Goal: Task Accomplishment & Management: Use online tool/utility

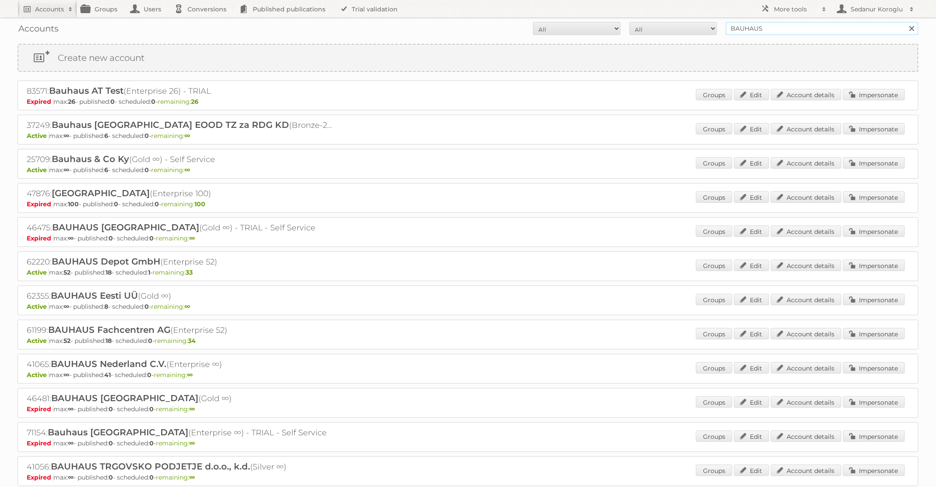
drag, startPoint x: 766, startPoint y: 26, endPoint x: 704, endPoint y: 24, distance: 62.2
click at [704, 24] on form "All Active Expired Pending All Paid Trials Self service BAUHAUS Search" at bounding box center [468, 28] width 901 height 13
type input "Plus Retail"
click at [905, 22] on input "Search" at bounding box center [911, 28] width 13 height 13
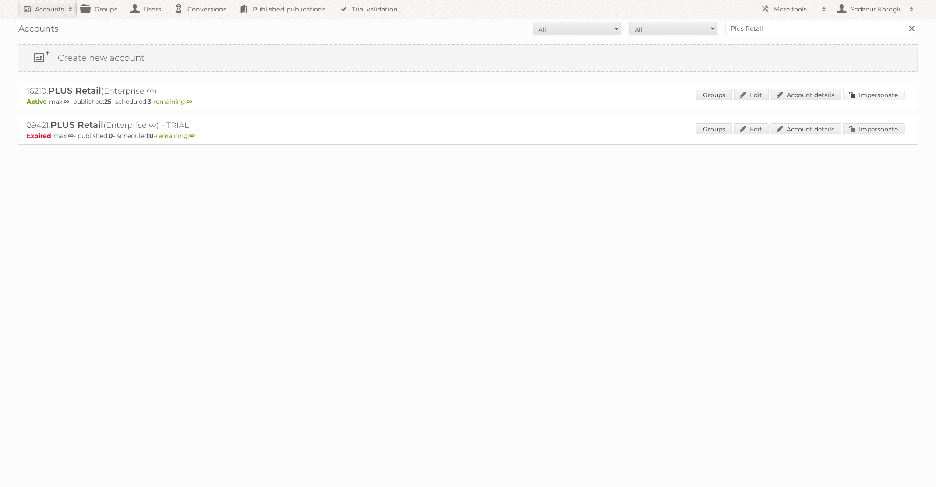
click at [880, 91] on link "Impersonate" at bounding box center [874, 94] width 62 height 11
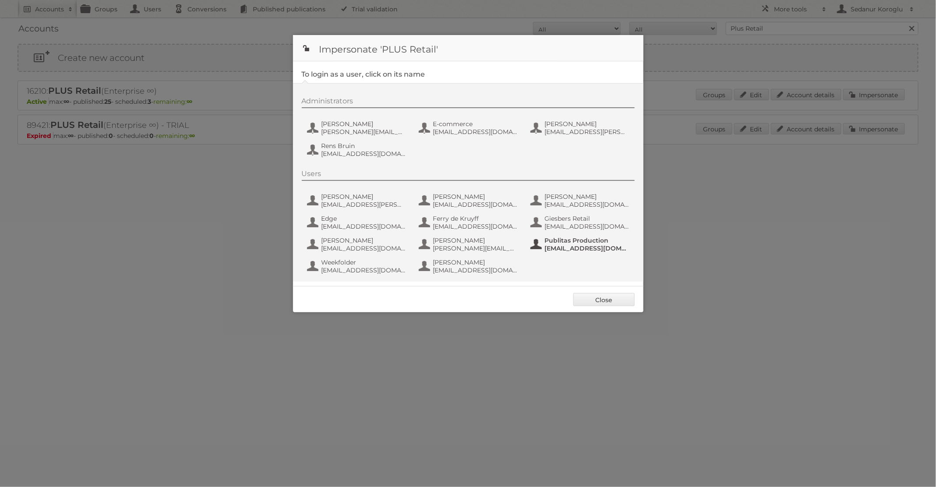
click at [551, 246] on span "[EMAIL_ADDRESS][DOMAIN_NAME]" at bounding box center [587, 248] width 85 height 8
